Goal: Task Accomplishment & Management: Use online tool/utility

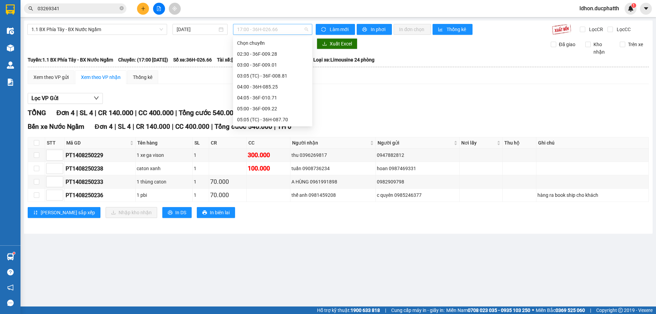
click at [282, 29] on span "17:00 - 36H-026.66" at bounding box center [272, 29] width 71 height 10
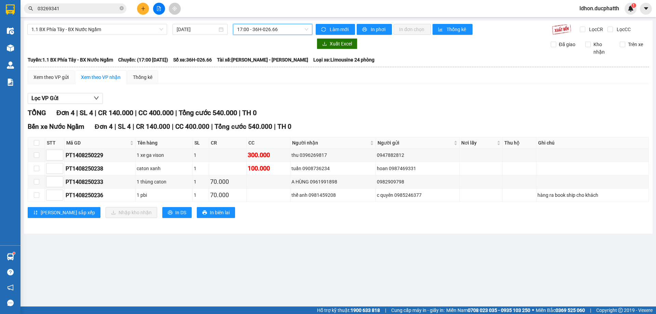
click at [282, 29] on span "17:00 - 36H-026.66" at bounding box center [272, 29] width 71 height 10
click at [292, 27] on span "17:00 - 36H-026.66" at bounding box center [272, 29] width 71 height 10
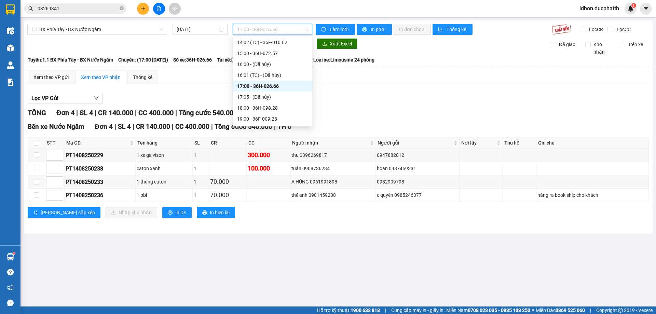
scroll to position [273, 0]
click at [280, 97] on div "18:00 - 36H-098.28" at bounding box center [272, 98] width 71 height 8
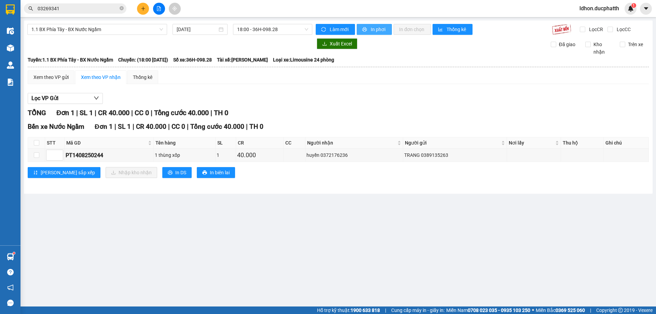
click at [369, 30] on button "In phơi" at bounding box center [374, 29] width 35 height 11
click at [266, 30] on span "18:00 - 36H-098.28" at bounding box center [272, 29] width 71 height 10
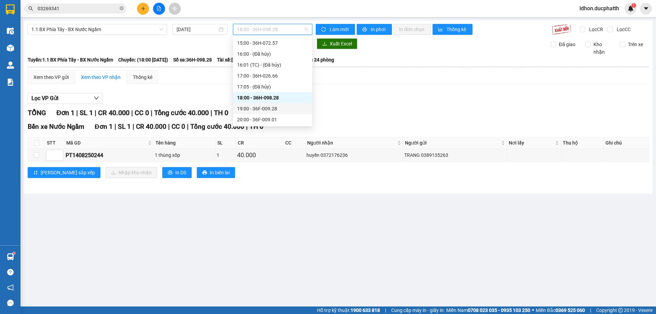
click at [288, 110] on div "19:00 - 36F-009.28" at bounding box center [272, 109] width 71 height 8
